Goal: Information Seeking & Learning: Learn about a topic

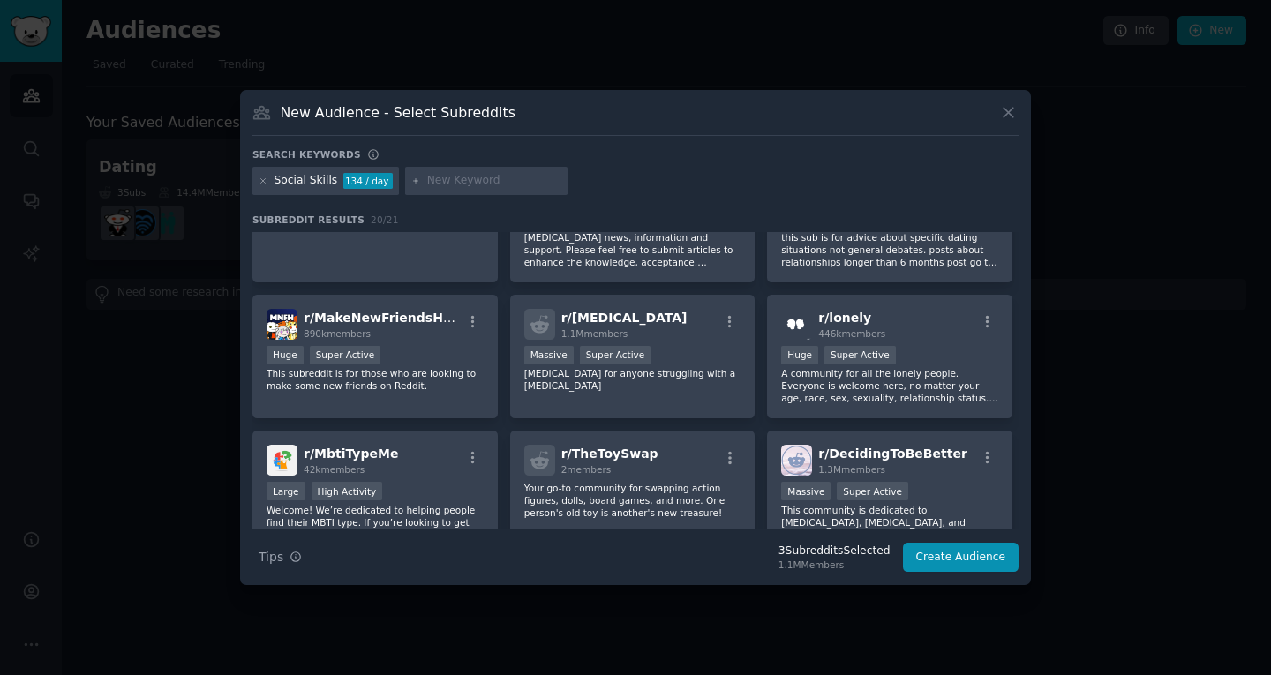
scroll to position [484, 0]
drag, startPoint x: 897, startPoint y: 317, endPoint x: 813, endPoint y: 325, distance: 84.2
click at [813, 325] on div "r/ lonely 446k members" at bounding box center [889, 323] width 217 height 31
copy span "r/ lonely"
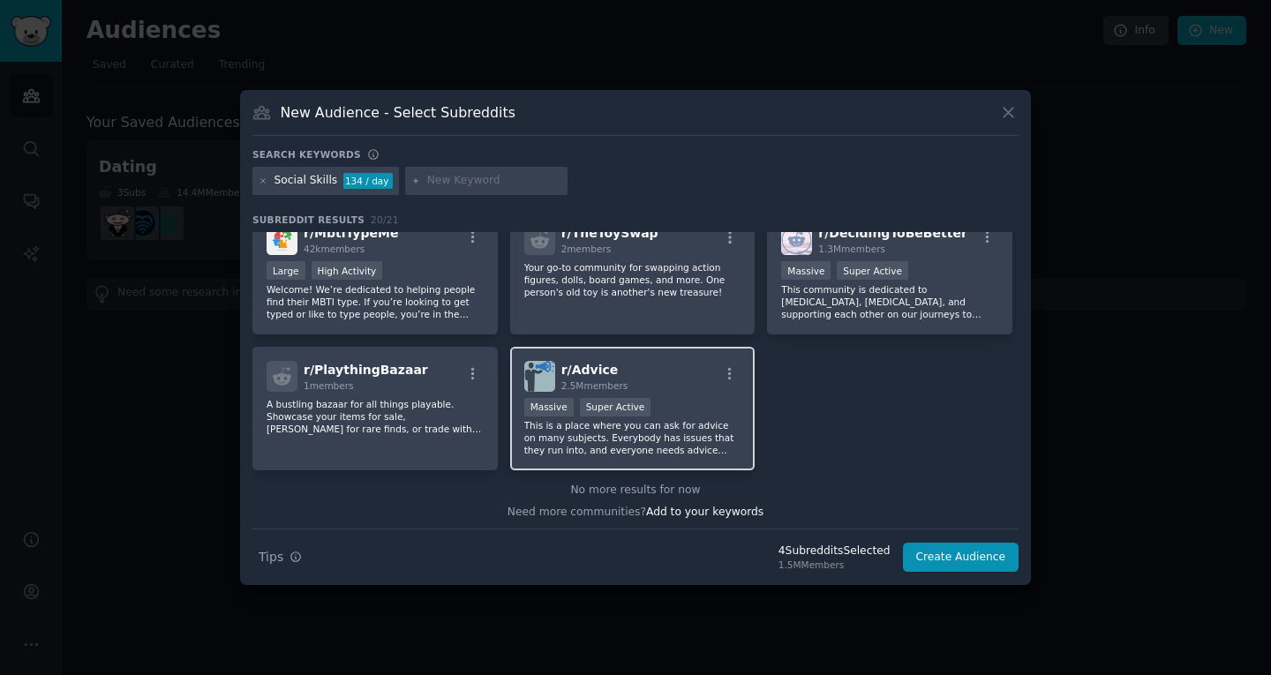
scroll to position [707, 0]
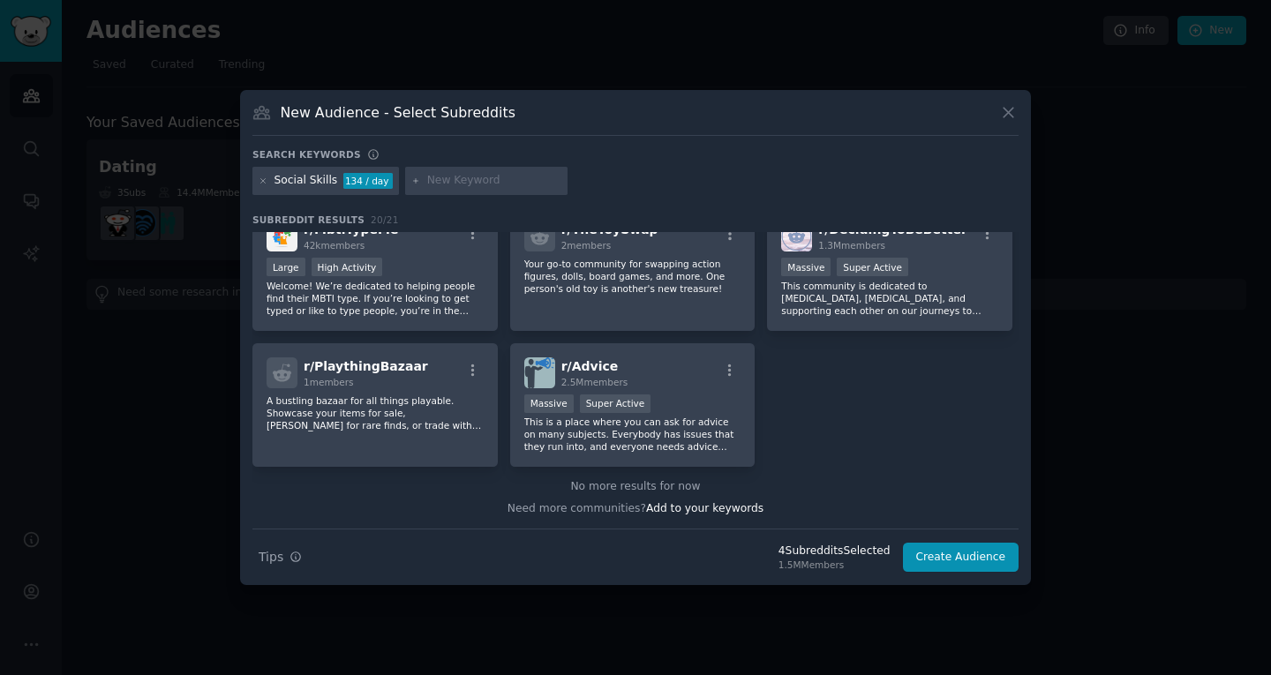
click at [427, 176] on input "text" at bounding box center [494, 181] width 134 height 16
paste input "[MEDICAL_DATA]"
type input "[MEDICAL_DATA]"
click at [266, 179] on icon at bounding box center [264, 181] width 10 height 10
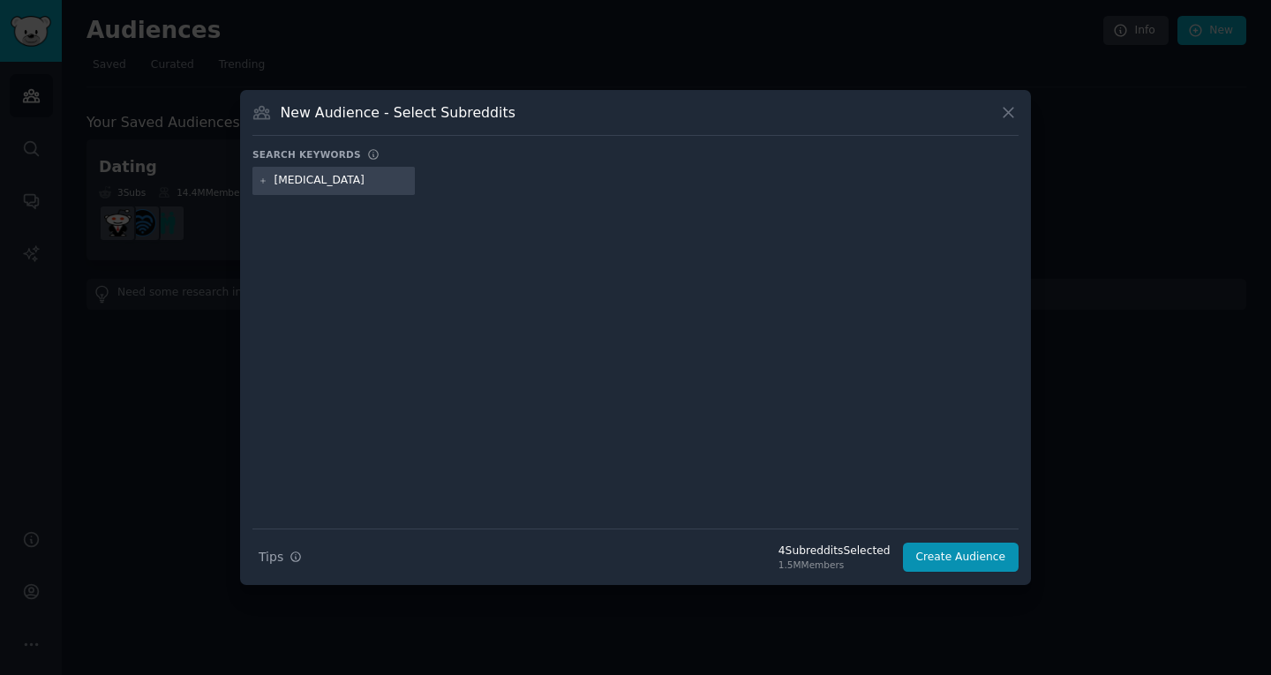
click at [545, 303] on div at bounding box center [635, 349] width 766 height 296
click at [385, 177] on input "[MEDICAL_DATA]" at bounding box center [341, 181] width 134 height 16
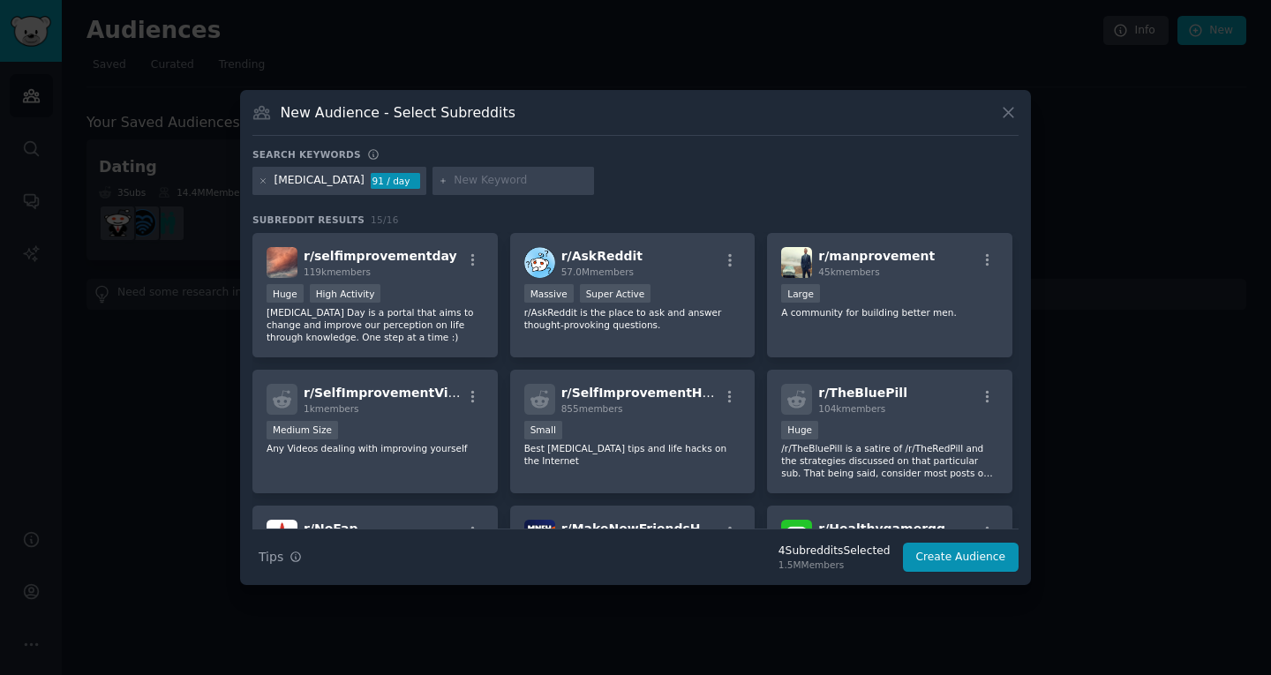
scroll to position [136, 0]
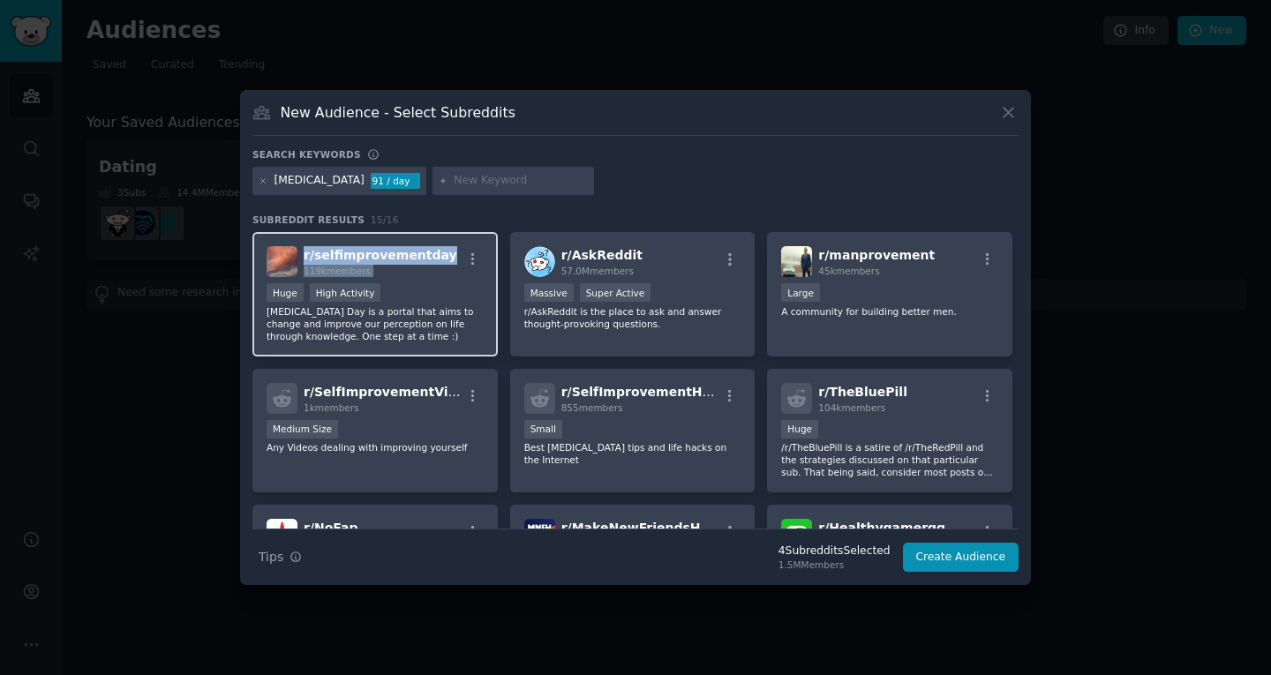
drag, startPoint x: 447, startPoint y: 252, endPoint x: 304, endPoint y: 260, distance: 142.3
click at [304, 260] on div "r/ selfimprovementday 119k members" at bounding box center [374, 261] width 217 height 31
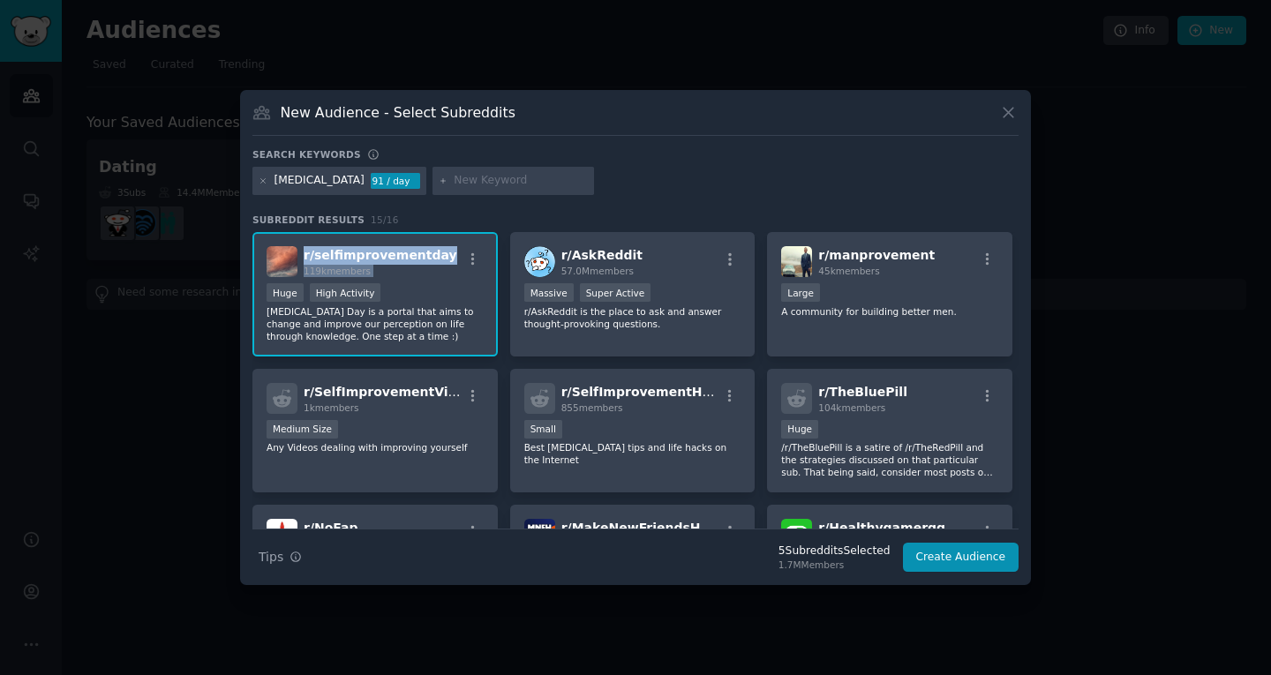
click at [439, 256] on div "r/ selfimprovementday 119k members" at bounding box center [374, 261] width 217 height 31
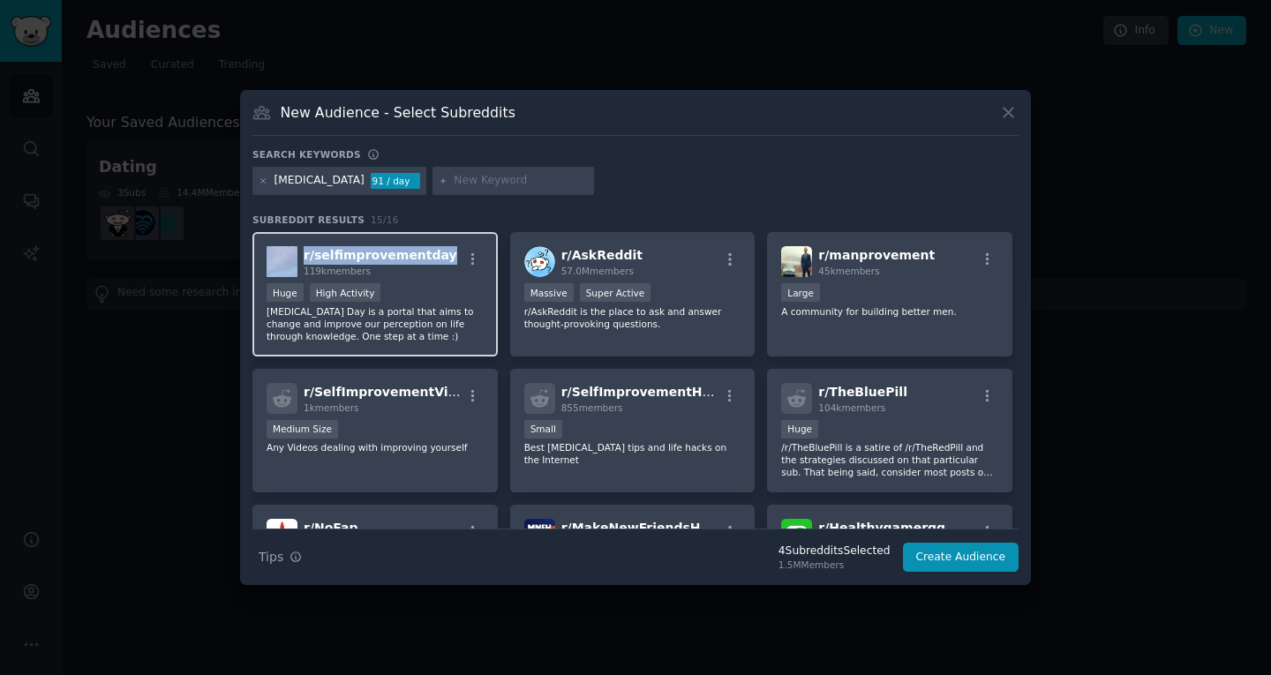
drag, startPoint x: 439, startPoint y: 256, endPoint x: 294, endPoint y: 261, distance: 144.8
click at [294, 261] on div "r/ selfimprovementday 119k members" at bounding box center [374, 261] width 217 height 31
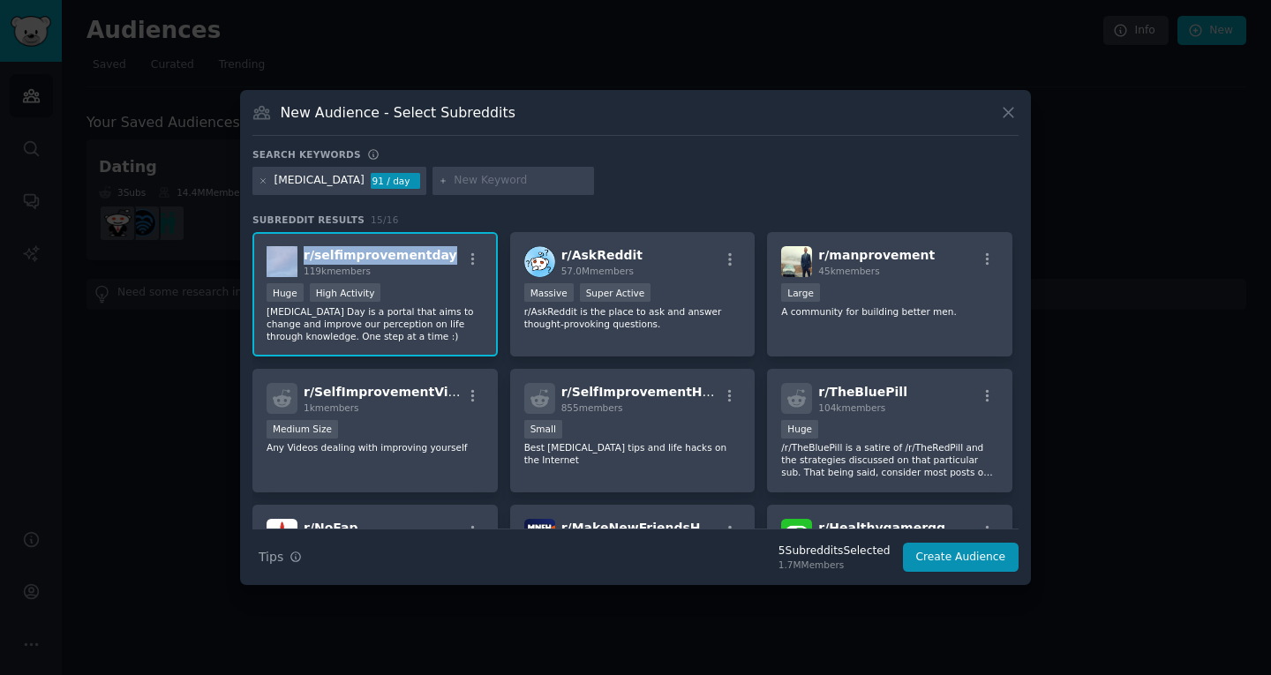
copy div "r/ selfimprovementday"
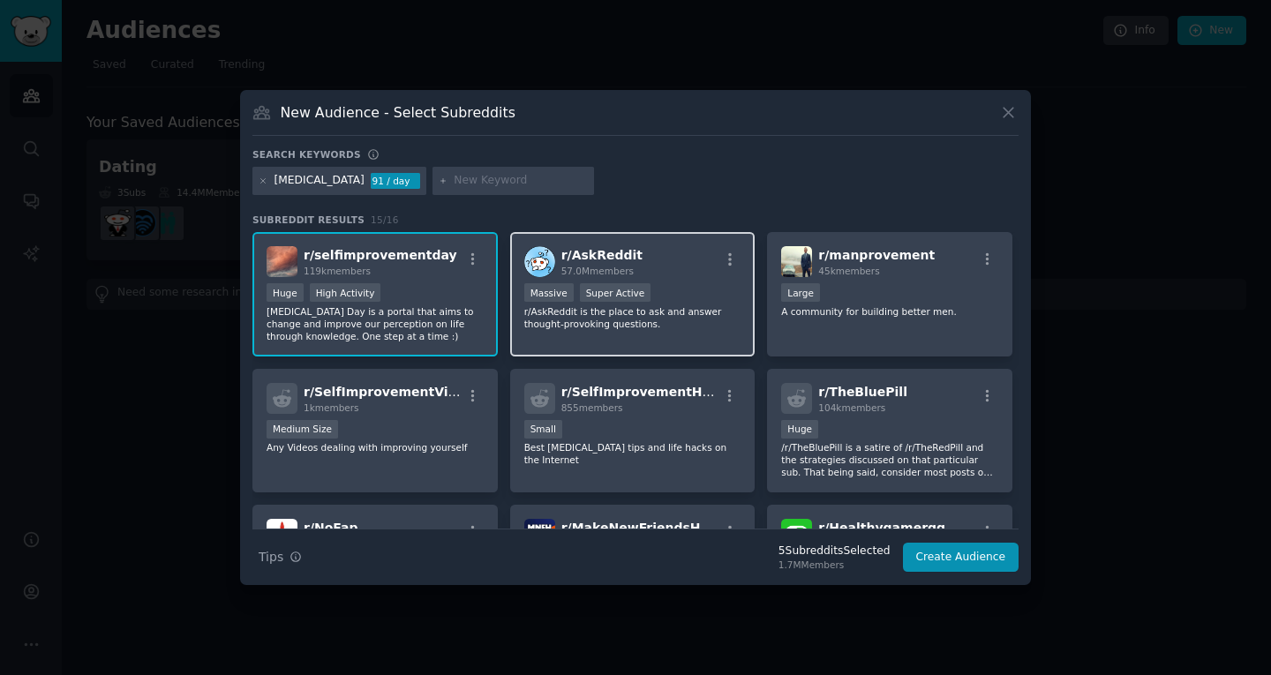
click at [671, 331] on div "r/ AskReddit 57.0M members 1,000,000+ members Massive Super Active r/AskReddit …" at bounding box center [632, 294] width 245 height 124
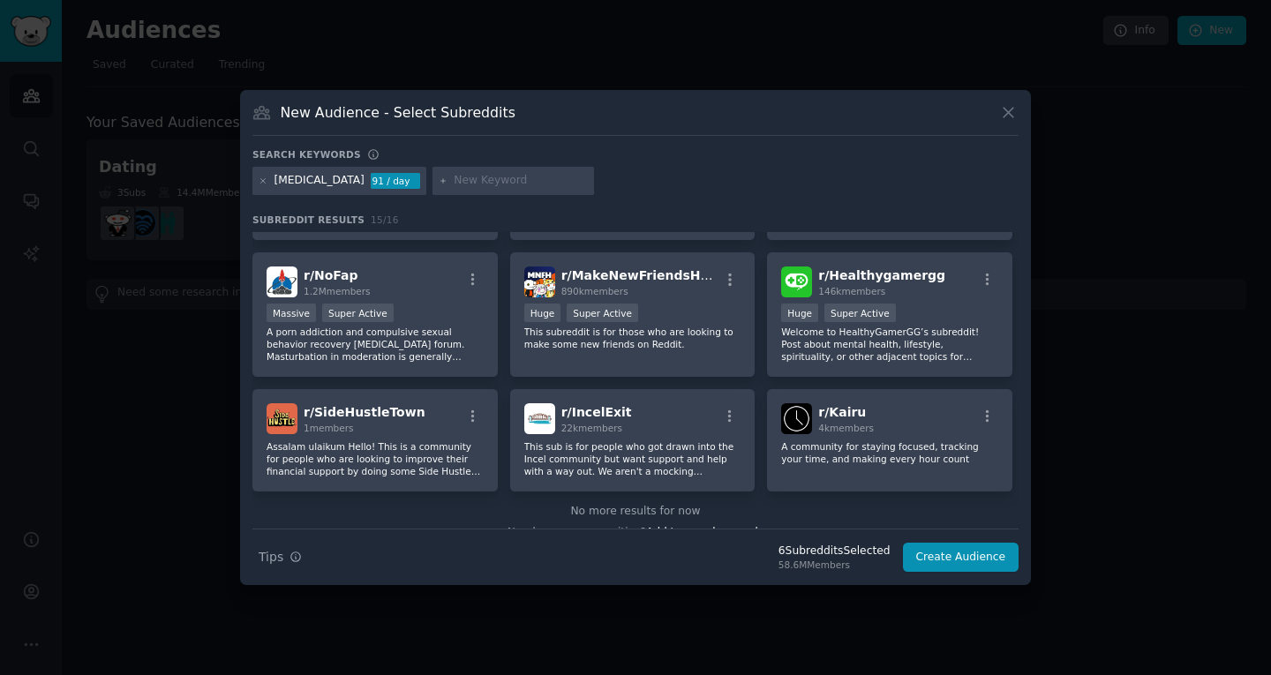
scroll to position [413, 0]
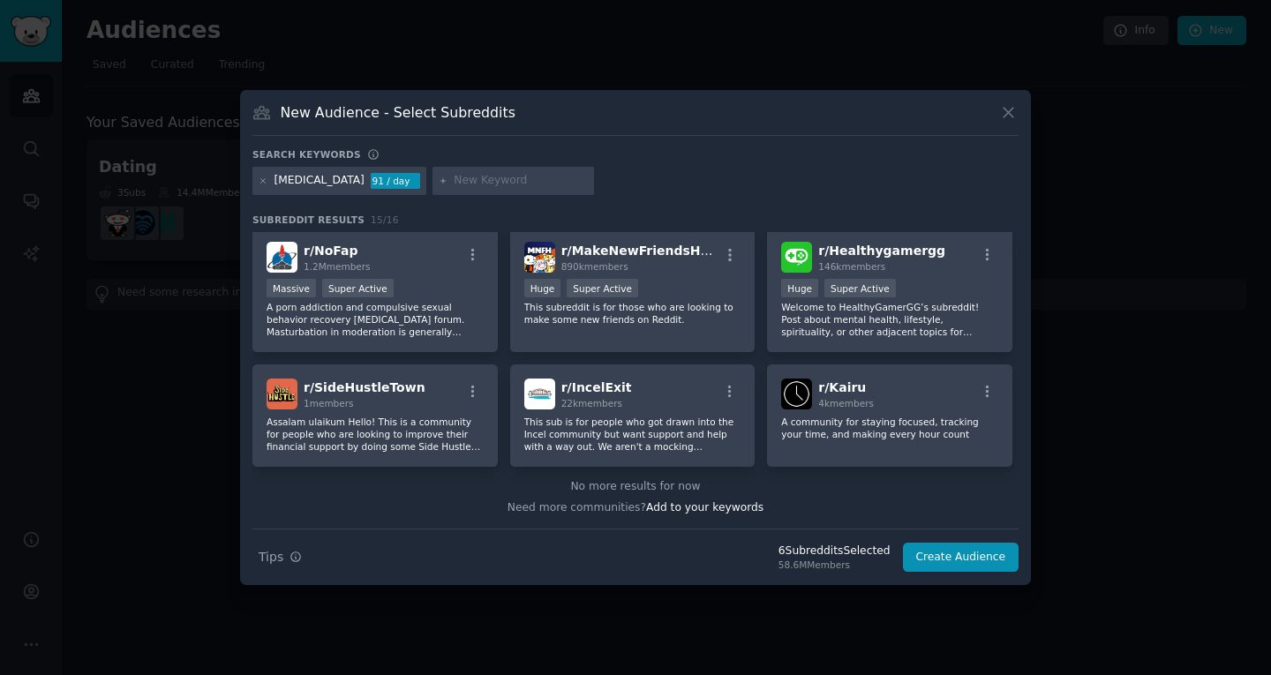
drag, startPoint x: 480, startPoint y: 158, endPoint x: 465, endPoint y: 172, distance: 20.6
click at [465, 172] on div "Search keywords Try a 2-4 keywords your audience might mention [MEDICAL_DATA] 9…" at bounding box center [635, 360] width 766 height 424
click at [465, 172] on div at bounding box center [513, 181] width 162 height 28
paste input "career"
click at [459, 177] on input "career" at bounding box center [521, 181] width 134 height 16
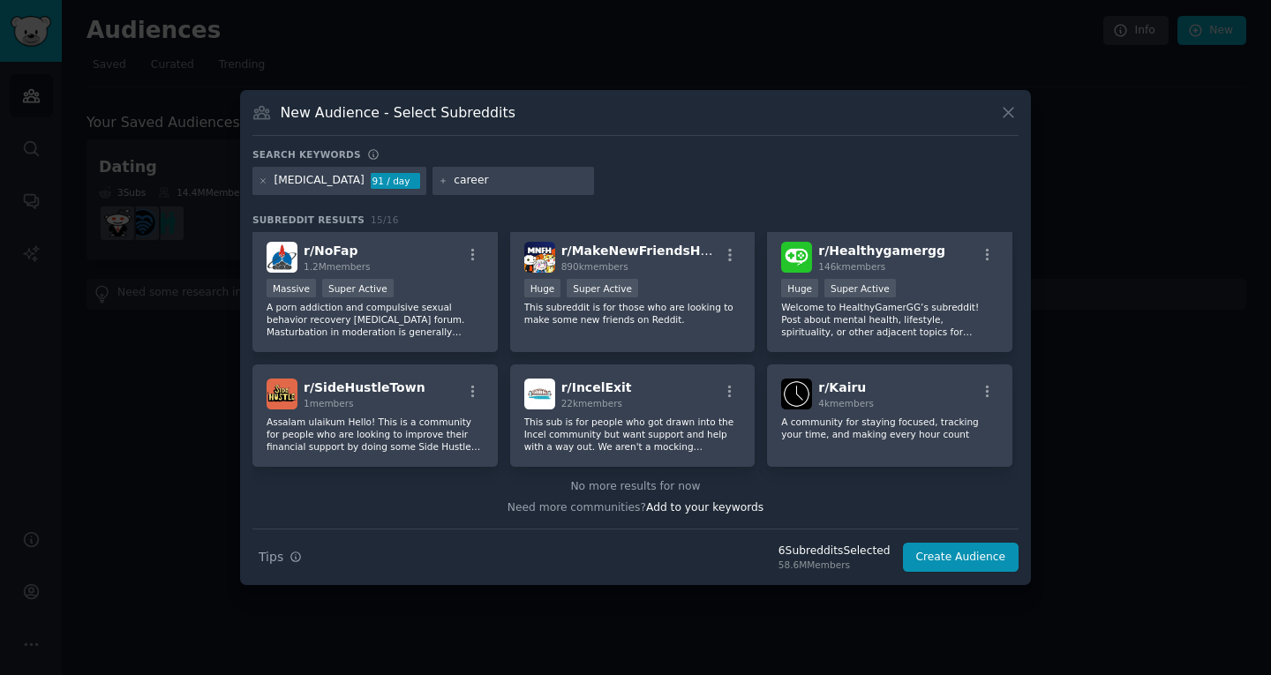
type input "career"
click at [261, 174] on div at bounding box center [264, 181] width 10 height 16
click at [261, 176] on icon at bounding box center [264, 181] width 10 height 10
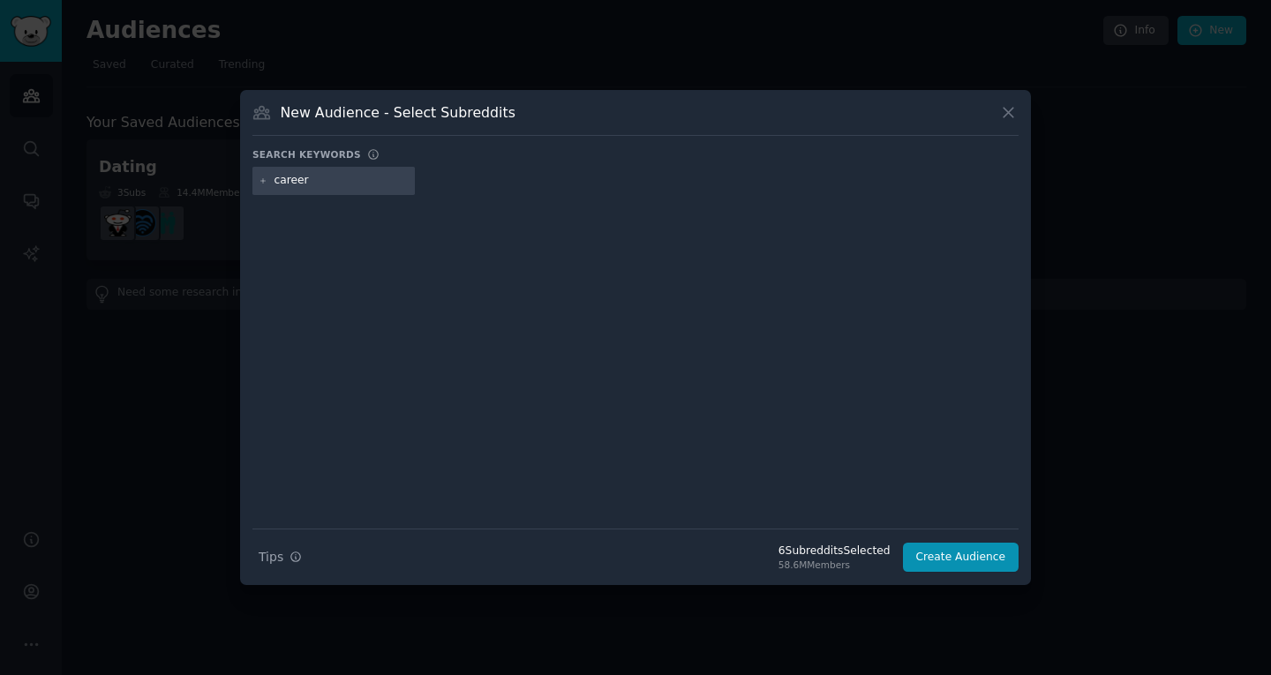
click at [340, 176] on input "career" at bounding box center [341, 181] width 134 height 16
click at [573, 298] on div "Loading... Need more communities? Add to your keywords" at bounding box center [635, 380] width 766 height 296
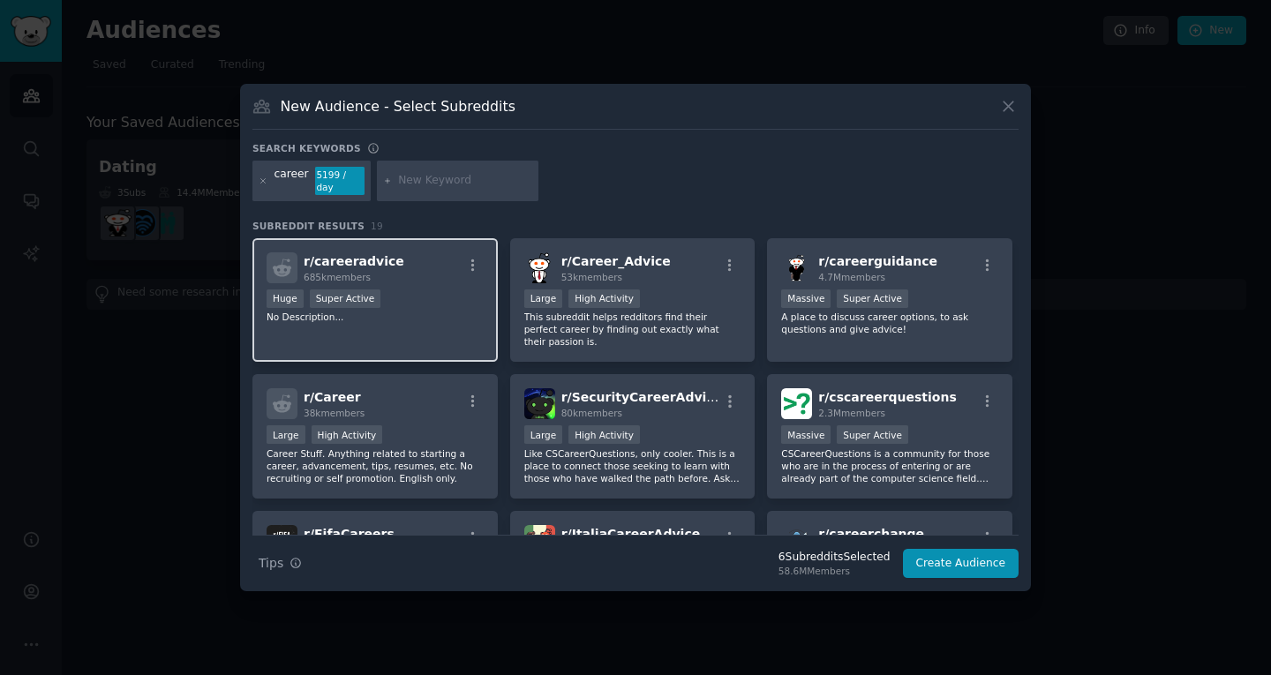
click at [438, 269] on div "r/ careeradvice 685k members" at bounding box center [374, 267] width 217 height 31
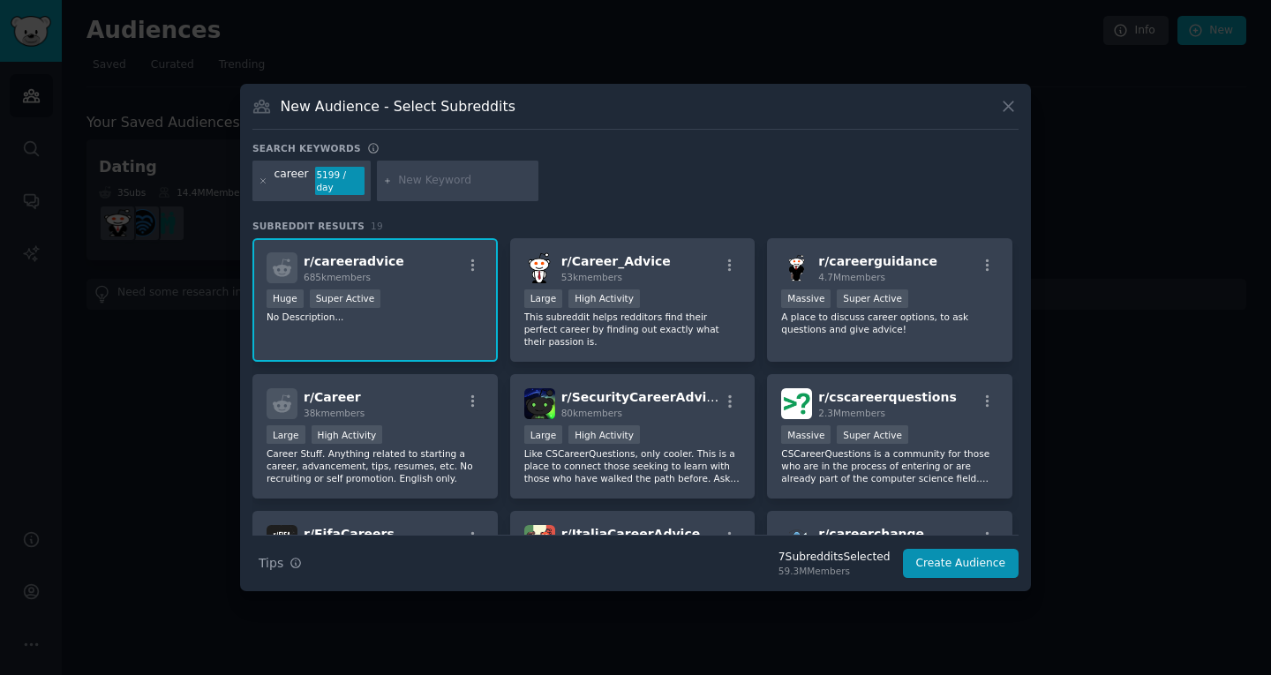
click at [357, 254] on span "r/ careeradvice" at bounding box center [354, 261] width 101 height 14
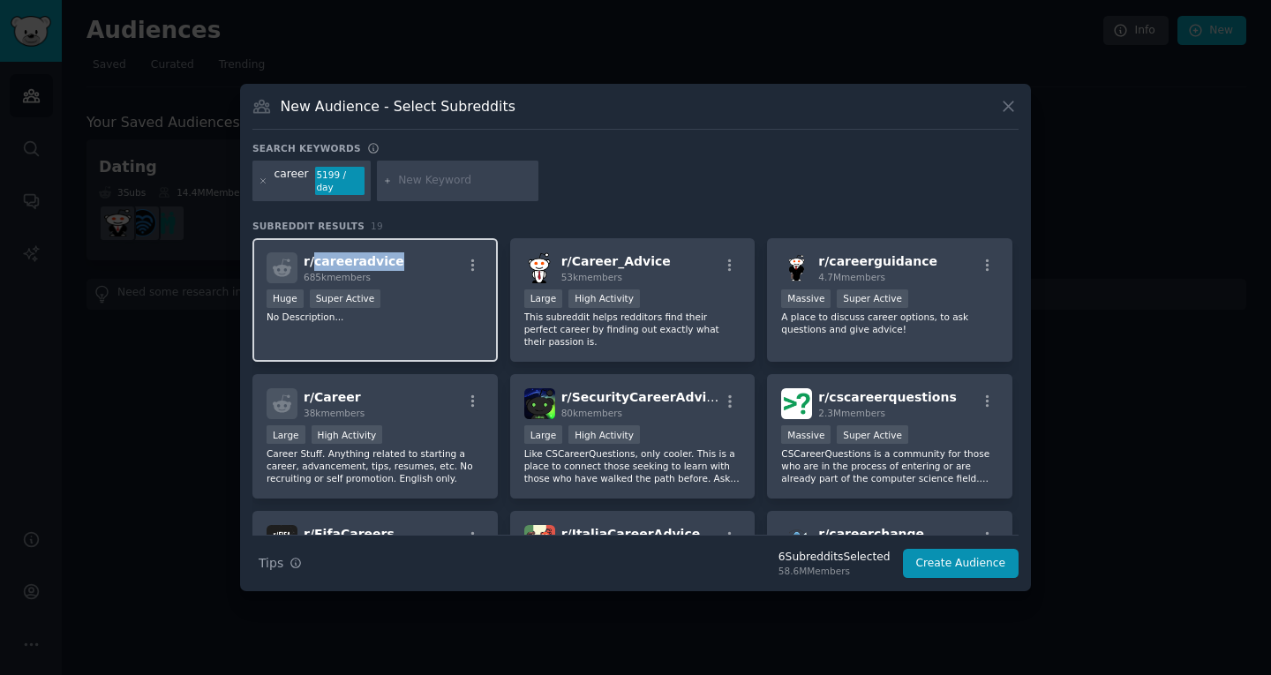
click at [357, 254] on span "r/ careeradvice" at bounding box center [354, 261] width 101 height 14
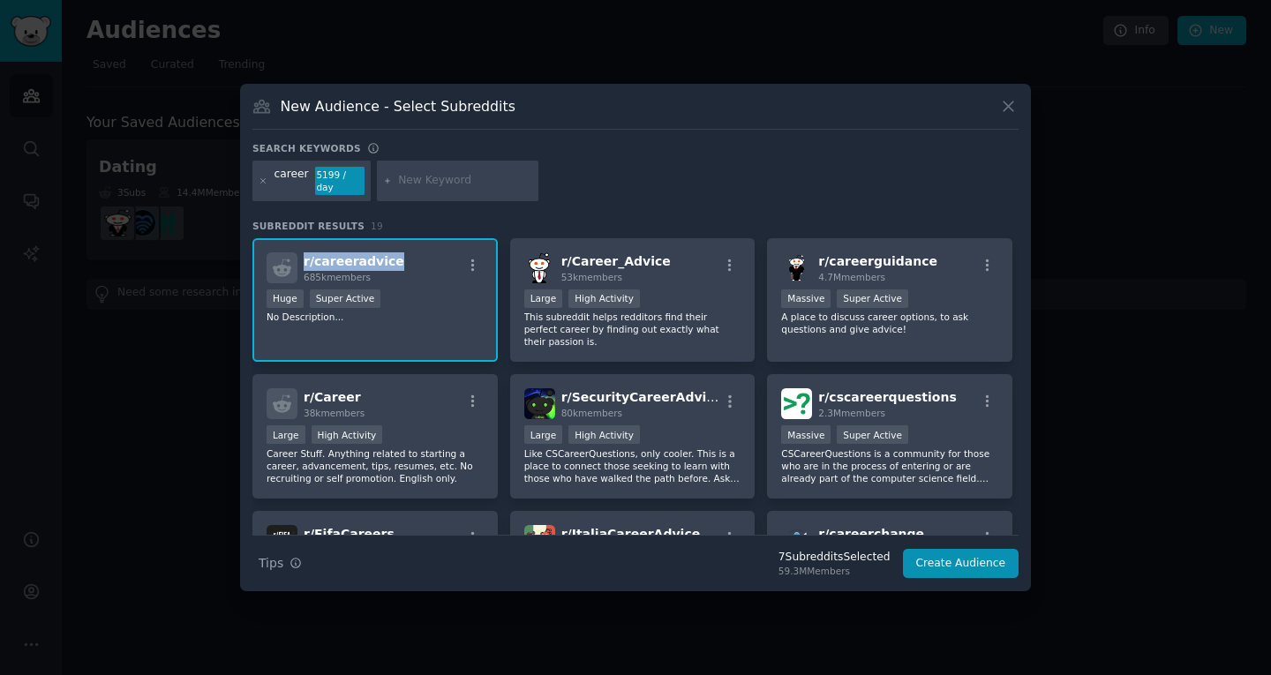
click at [357, 254] on span "r/ careeradvice" at bounding box center [354, 261] width 101 height 14
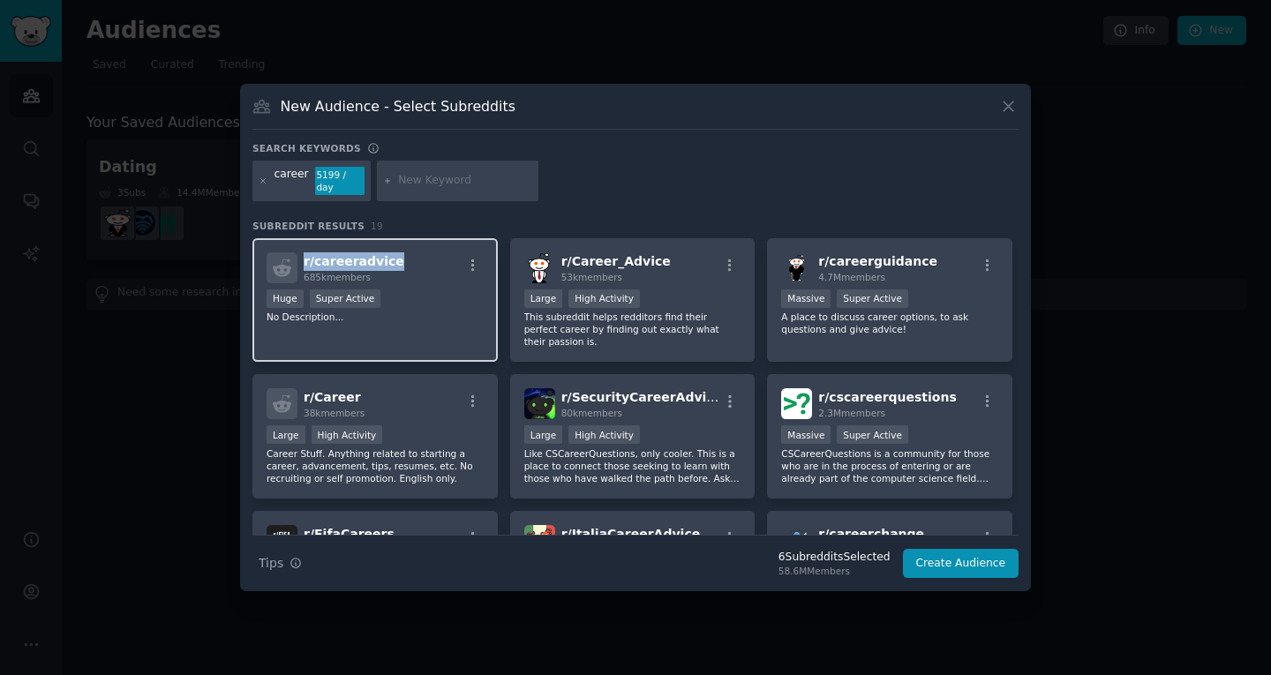
copy span "r/ careeradvice"
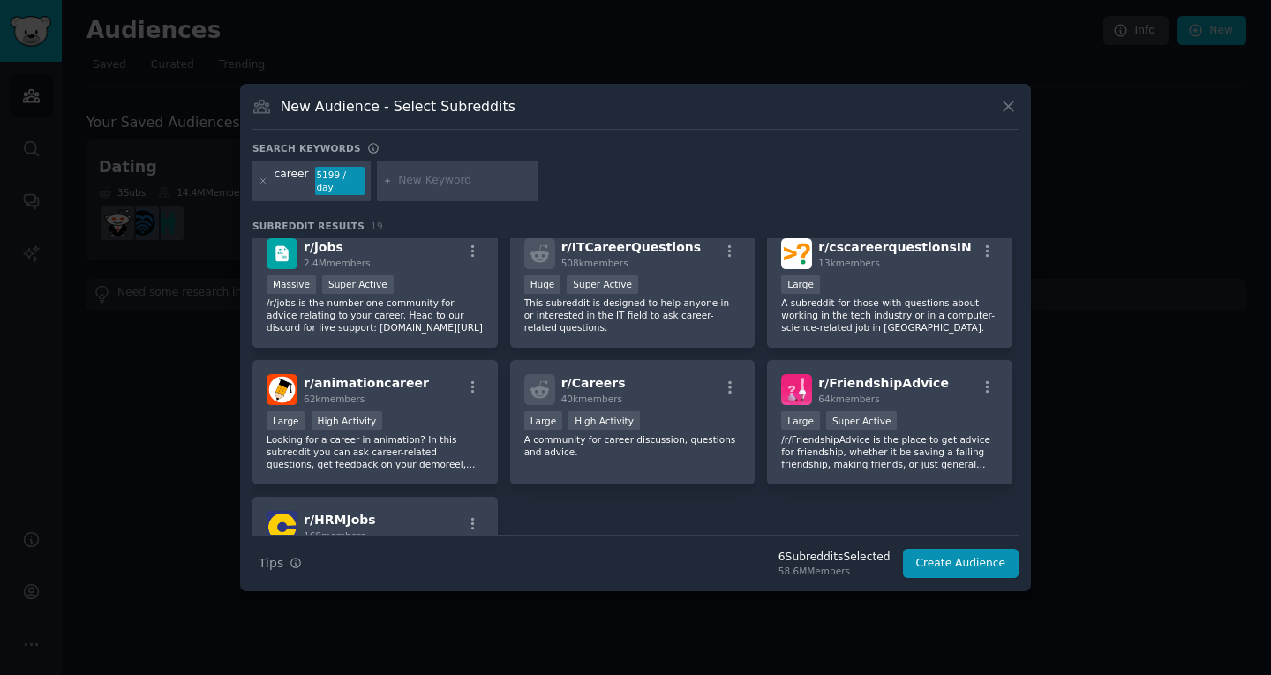
scroll to position [694, 0]
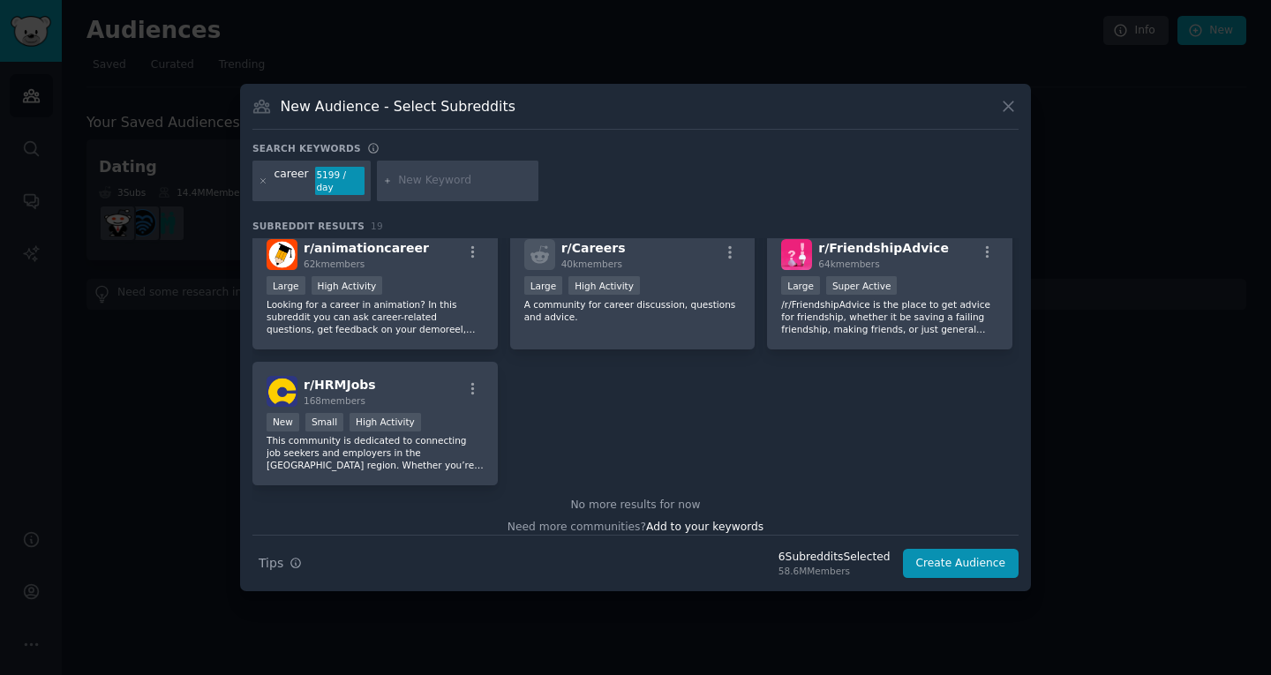
click at [398, 186] on input "text" at bounding box center [465, 181] width 134 height 16
type input "dating"
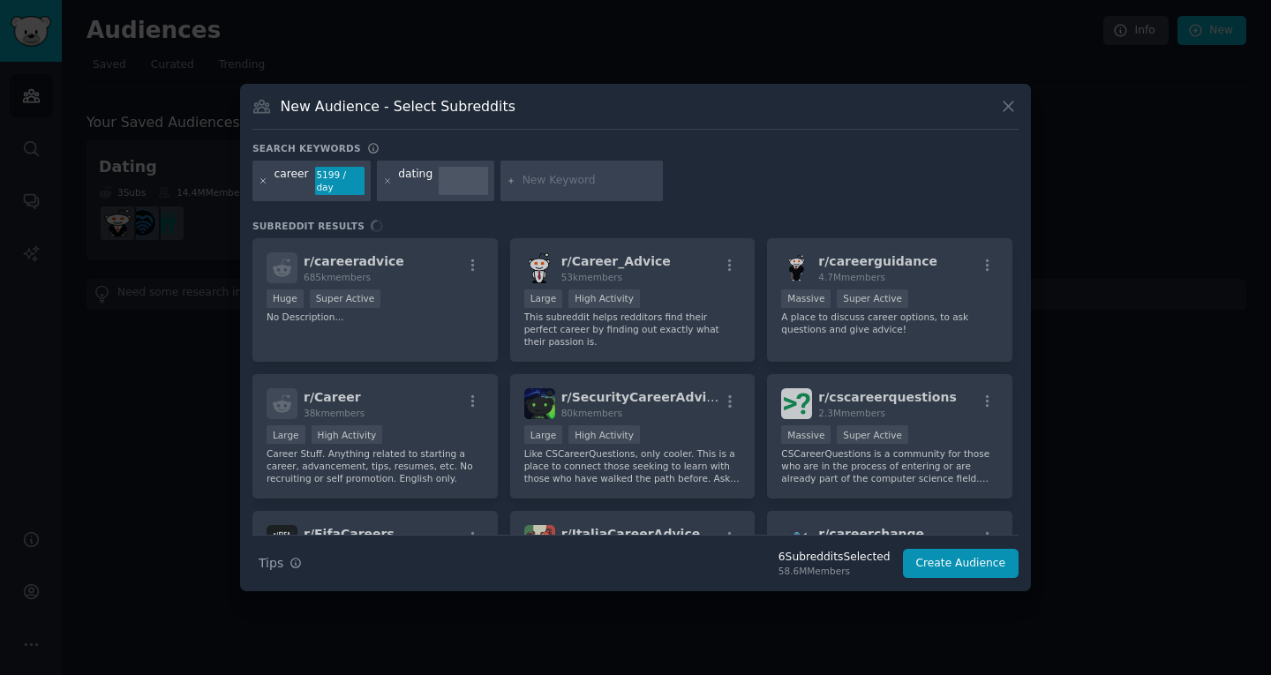
click at [265, 181] on div "career 5199 / day" at bounding box center [311, 181] width 118 height 41
click at [265, 181] on icon at bounding box center [264, 181] width 10 height 10
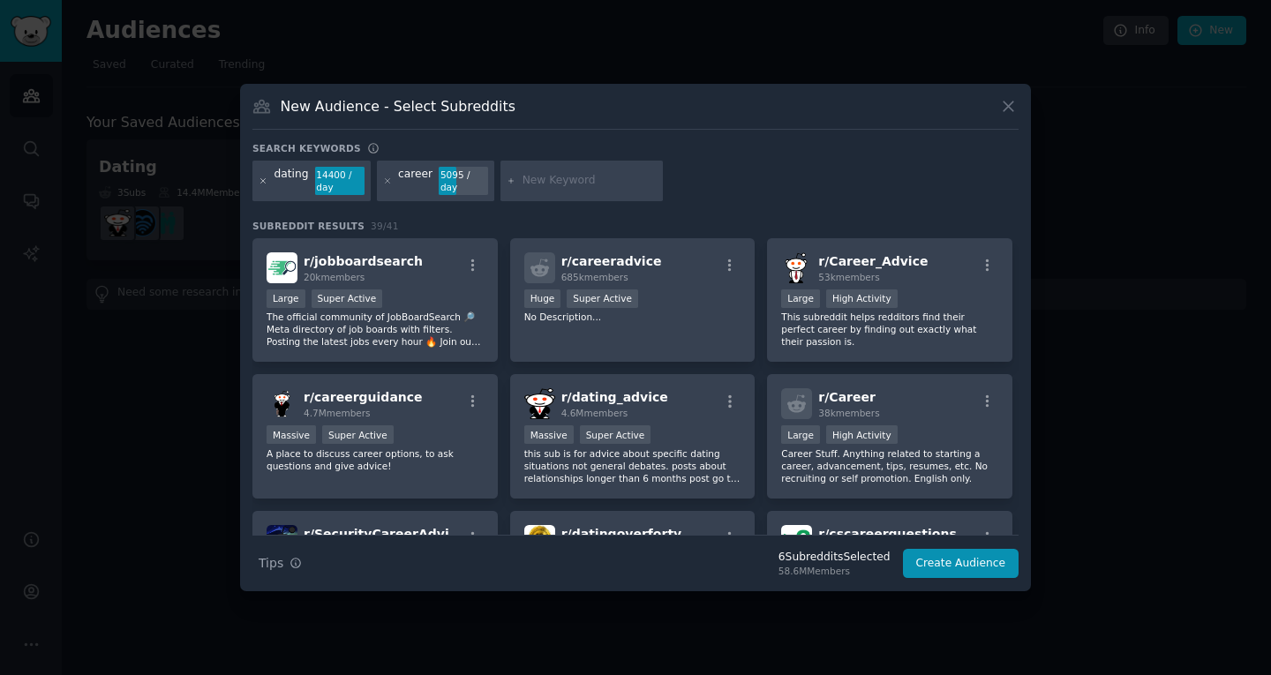
click at [260, 179] on icon at bounding box center [264, 181] width 10 height 10
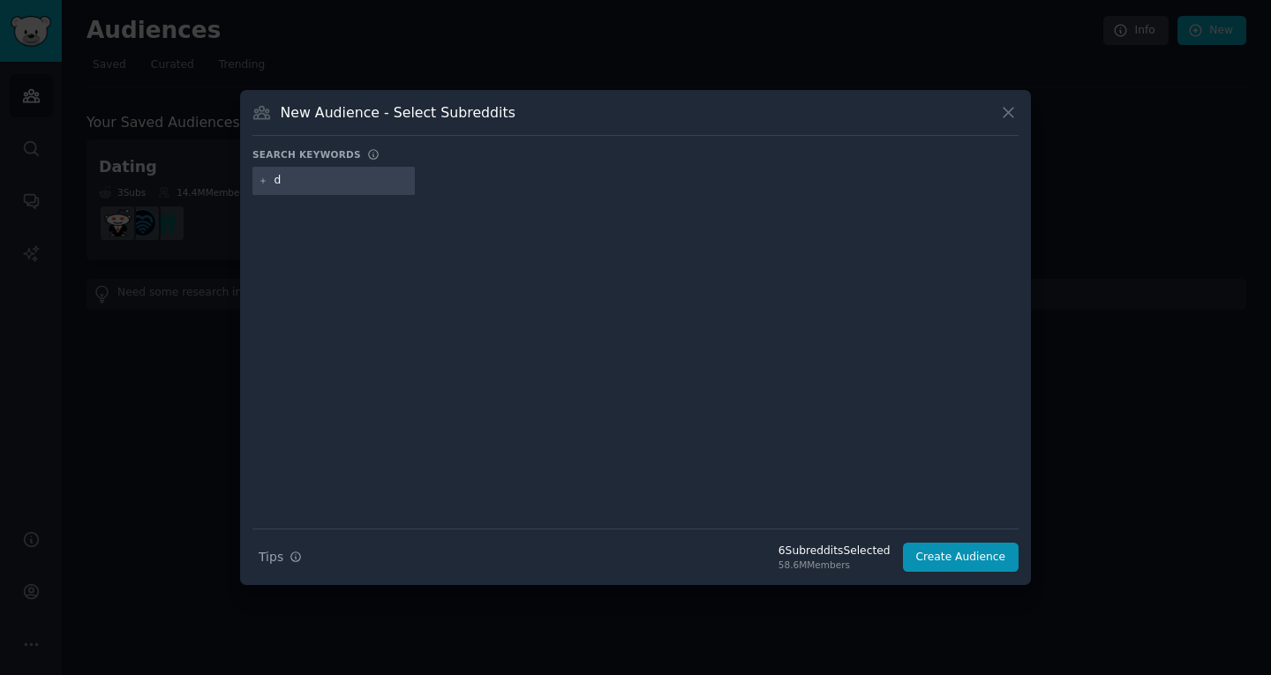
click at [369, 188] on input "d" at bounding box center [341, 181] width 134 height 16
type input "dating"
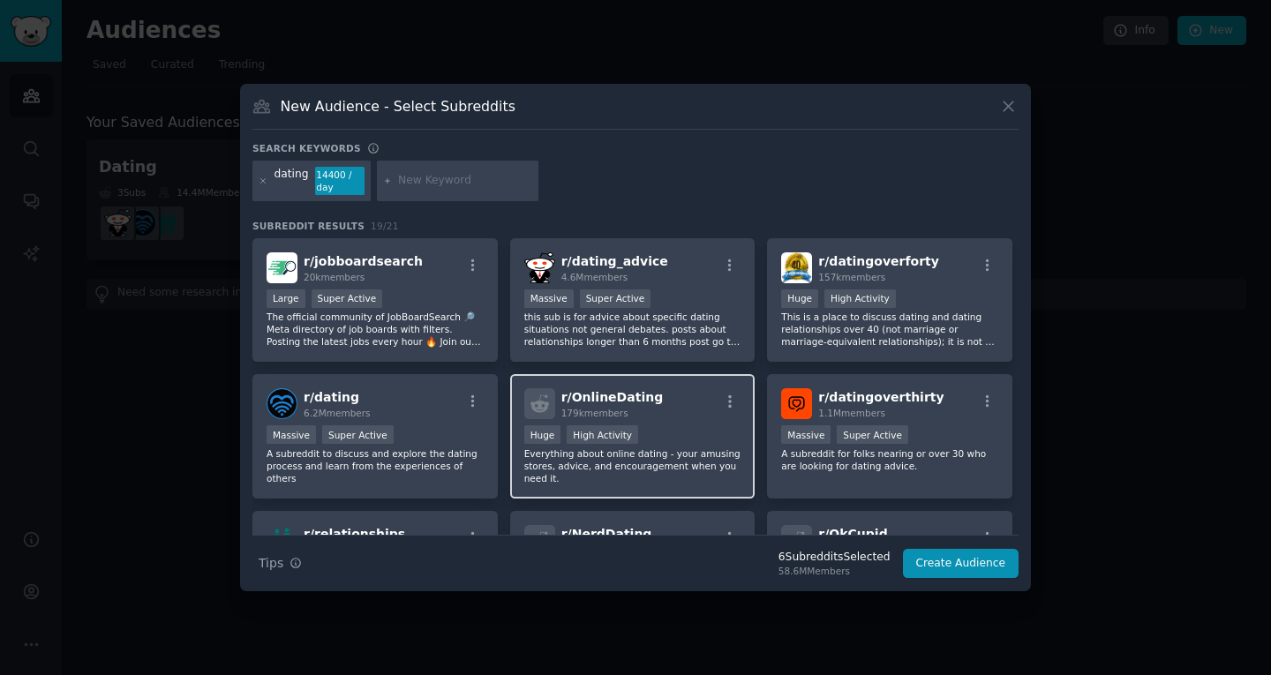
click at [546, 452] on p "Everything about online dating - your amusing stores, advice, and encouragement…" at bounding box center [632, 465] width 217 height 37
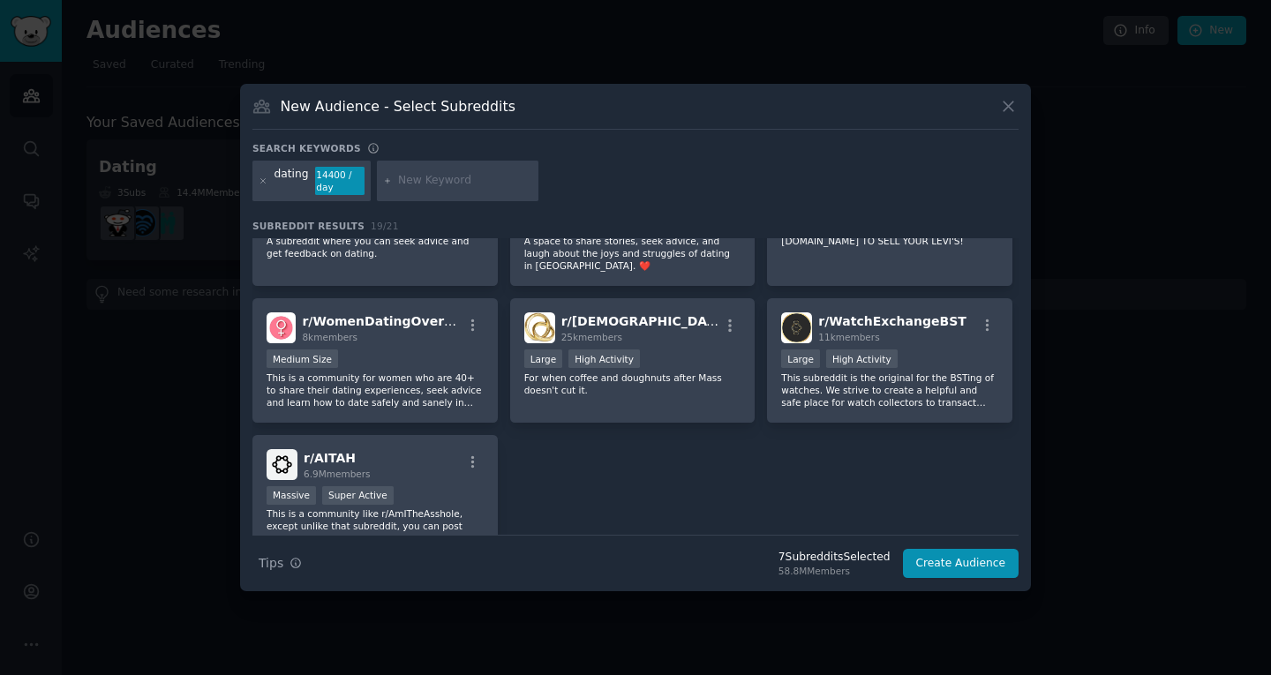
scroll to position [694, 0]
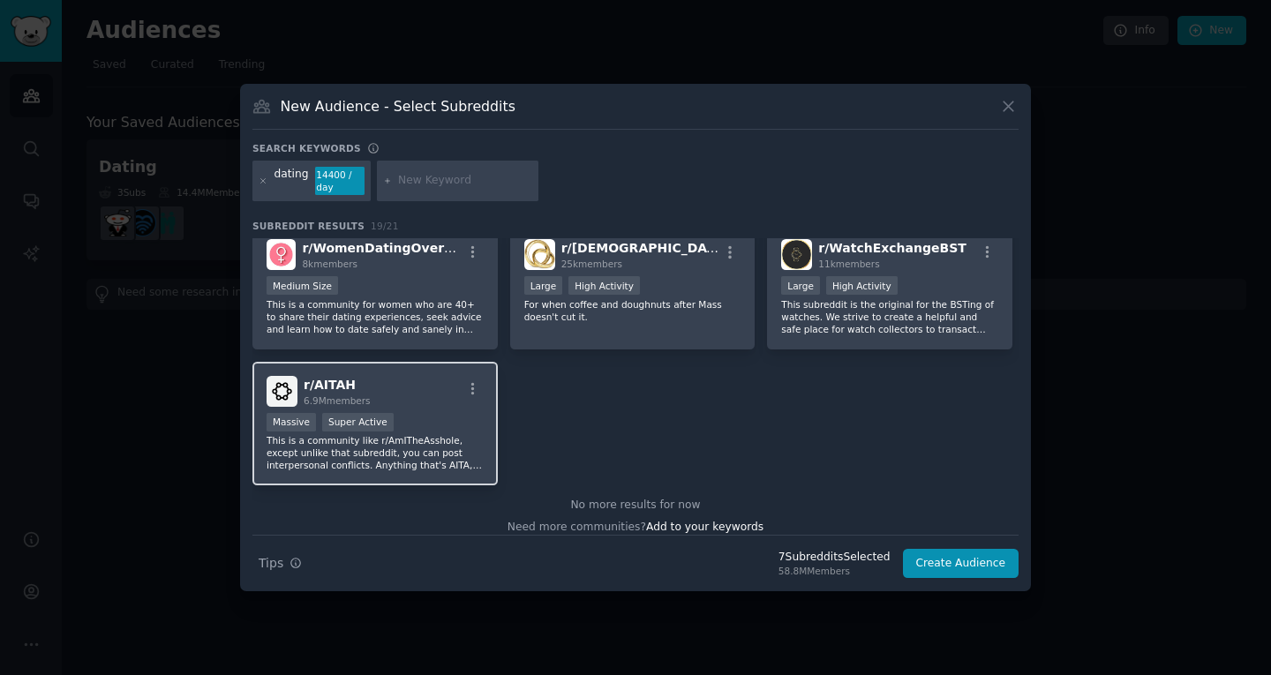
click at [331, 378] on span "r/ AITAH" at bounding box center [330, 385] width 52 height 14
copy span "r/ AITAH"
